Goal: Transaction & Acquisition: Purchase product/service

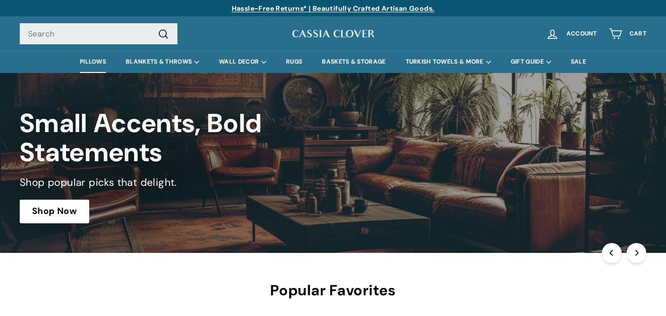
click at [83, 62] on link "PILLOWS" at bounding box center [93, 62] width 46 height 22
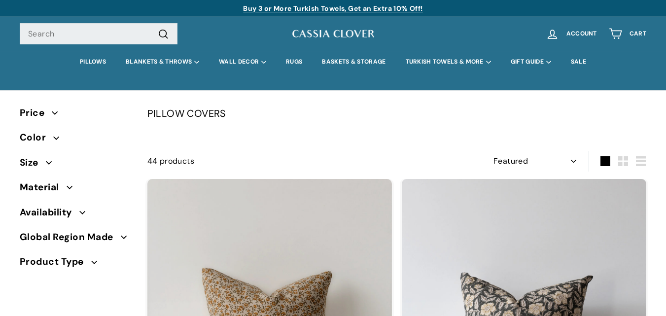
select select "manual"
click at [48, 114] on span "Price" at bounding box center [36, 112] width 32 height 15
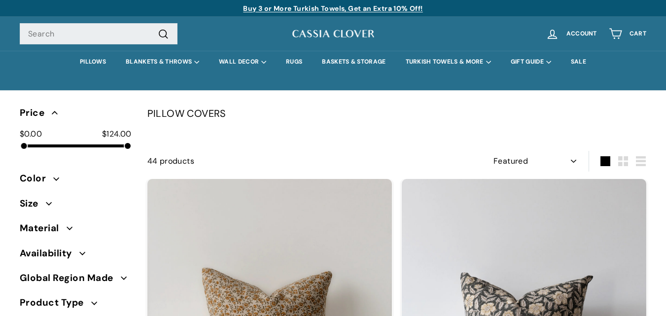
click at [48, 114] on span "Price" at bounding box center [36, 112] width 32 height 15
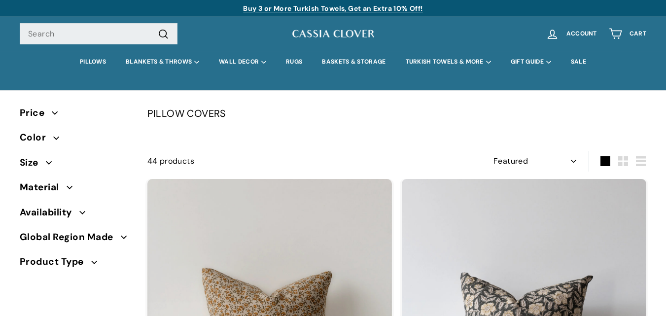
click at [72, 218] on span "Availability" at bounding box center [50, 212] width 60 height 15
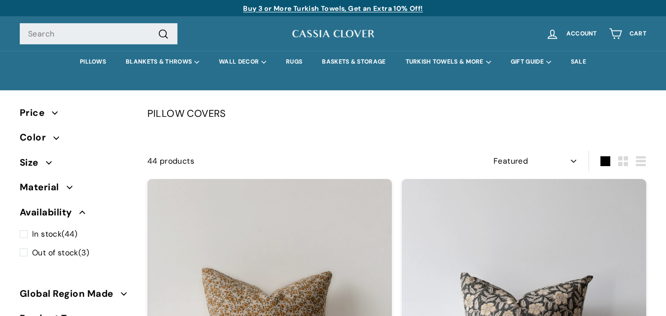
click at [73, 217] on span "Availability" at bounding box center [50, 212] width 60 height 15
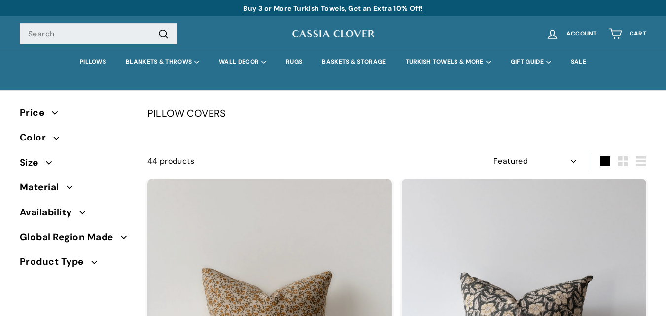
click at [60, 184] on span "Material" at bounding box center [43, 187] width 47 height 15
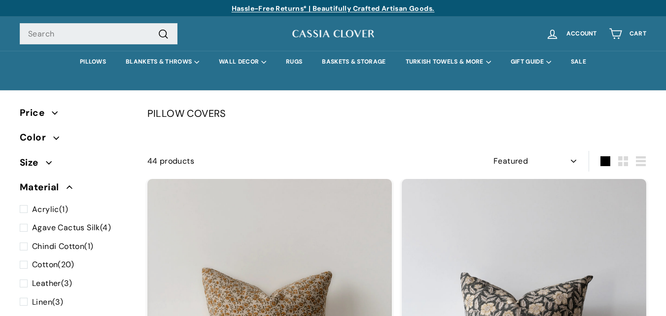
click at [60, 184] on span "Material" at bounding box center [43, 187] width 47 height 15
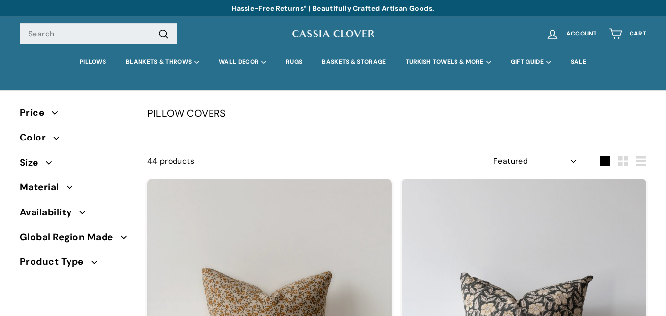
click at [69, 262] on span "Product Type" at bounding box center [55, 261] width 71 height 15
click at [78, 241] on span "Global Region Made" at bounding box center [70, 237] width 101 height 15
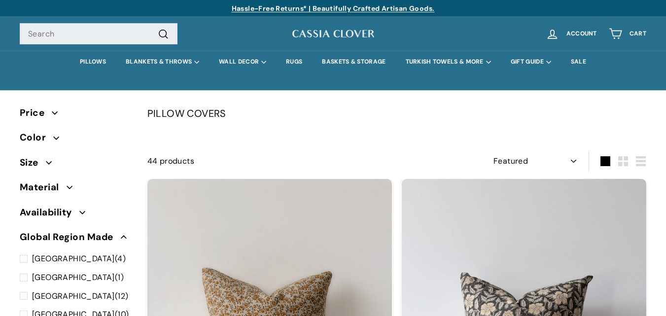
click at [78, 241] on span "Global Region Made" at bounding box center [70, 237] width 101 height 15
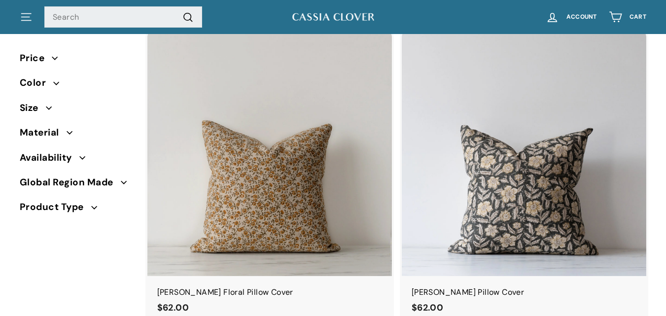
scroll to position [148, 0]
click at [67, 206] on span "Product Type" at bounding box center [55, 207] width 71 height 15
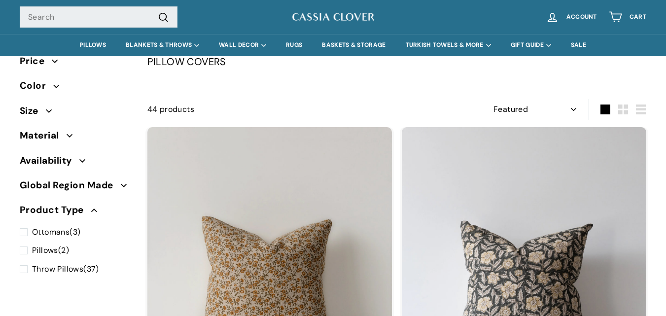
scroll to position [0, 0]
